Goal: Information Seeking & Learning: Learn about a topic

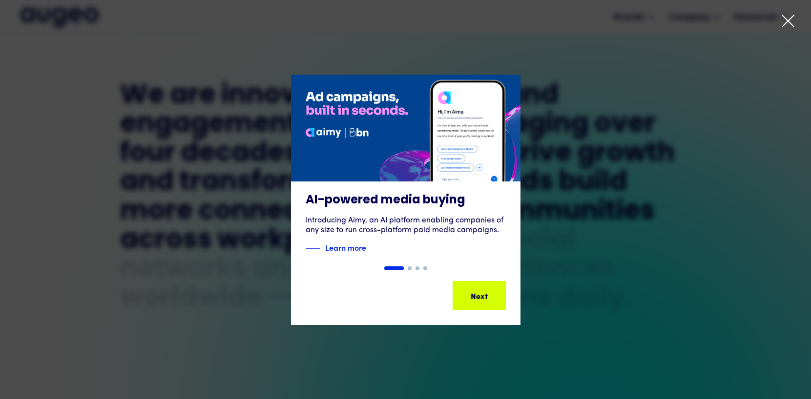
scroll to position [442, 0]
click at [789, 30] on div at bounding box center [788, 23] width 15 height 19
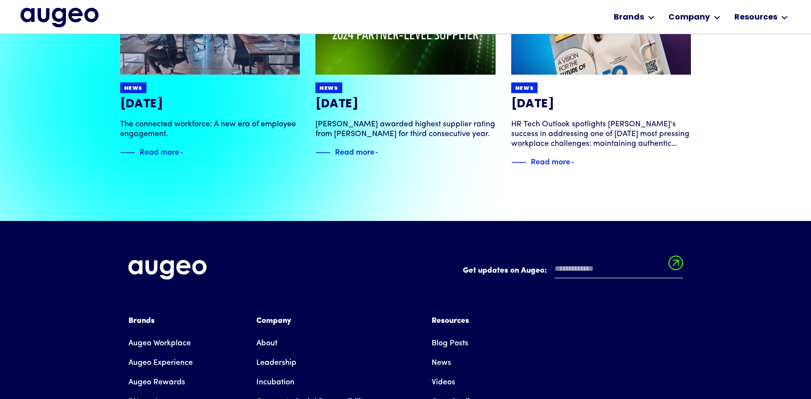
scroll to position [2083, 0]
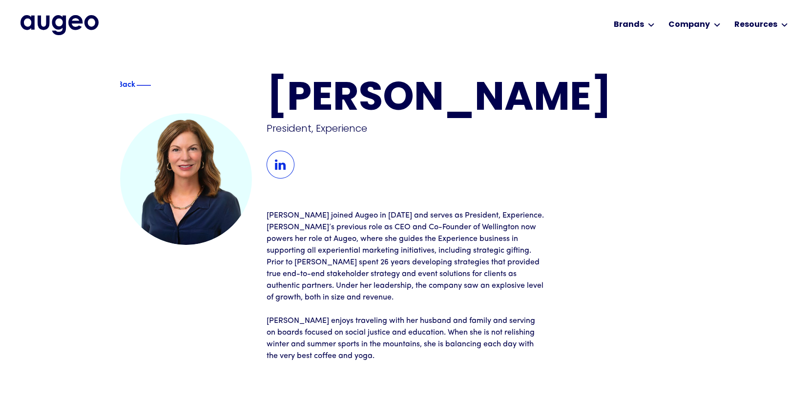
click at [74, 33] on img "home" at bounding box center [60, 25] width 78 height 20
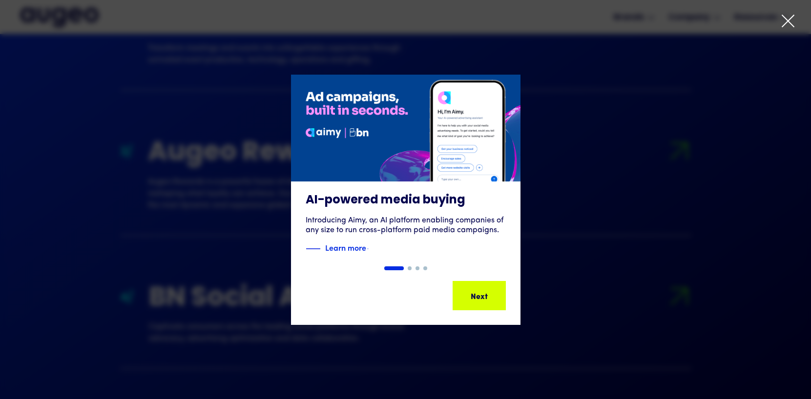
click at [797, 19] on div at bounding box center [405, 199] width 811 height 399
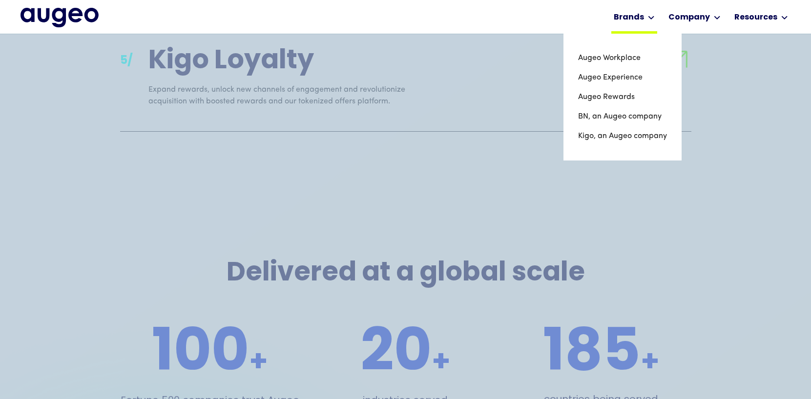
scroll to position [1511, 0]
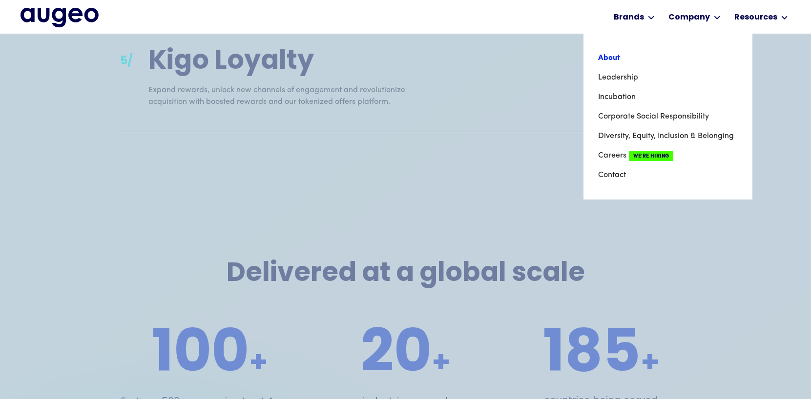
click at [642, 57] on link "About" at bounding box center [668, 58] width 140 height 20
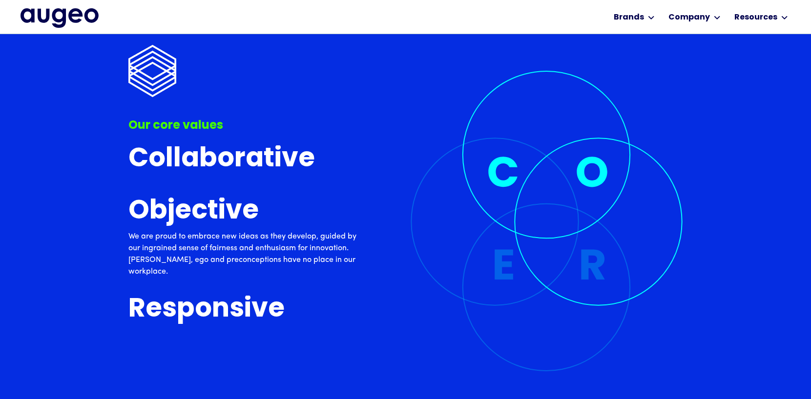
scroll to position [2786, 0]
